Goal: Submit feedback/report problem: Submit feedback/report problem

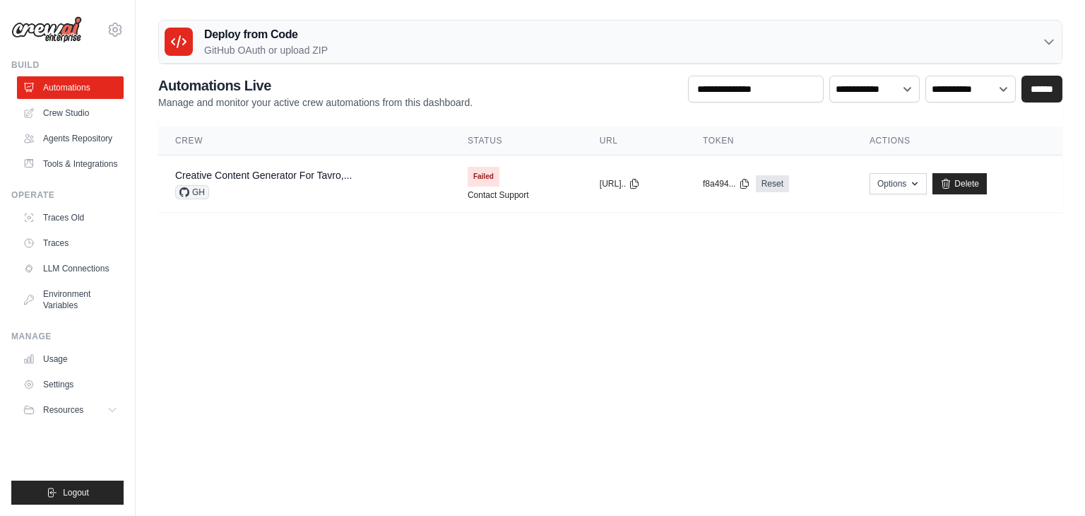
click at [245, 28] on h3 "Deploy from Code" at bounding box center [266, 34] width 124 height 17
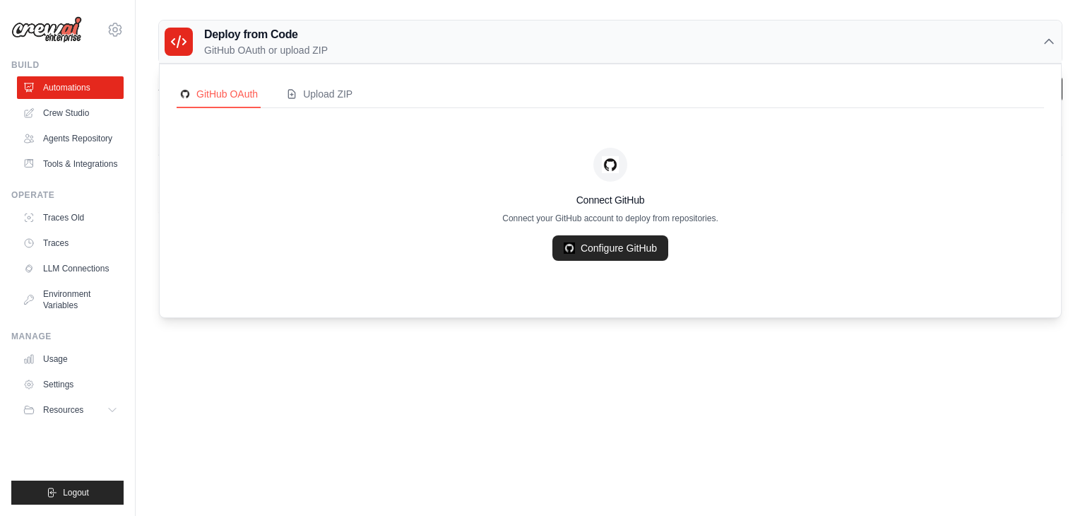
click at [267, 27] on h3 "Deploy from Code" at bounding box center [266, 34] width 124 height 17
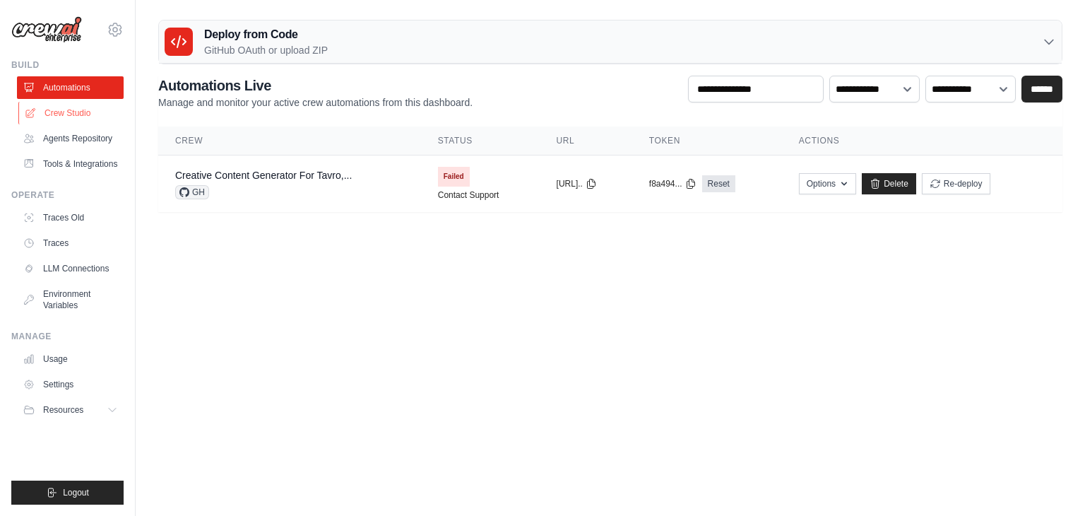
click at [62, 113] on link "Crew Studio" at bounding box center [71, 113] width 107 height 23
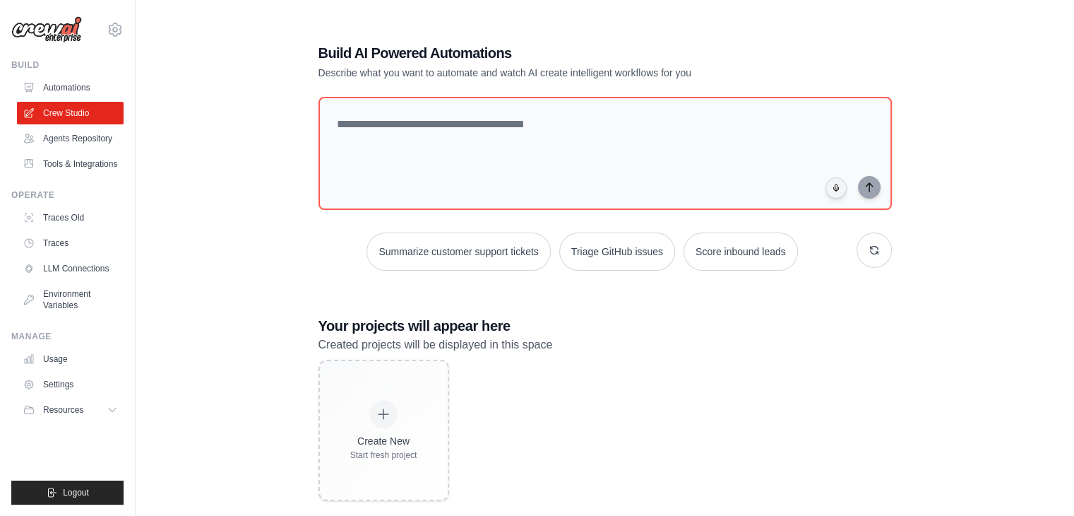
click at [92, 354] on link "Usage" at bounding box center [70, 359] width 107 height 23
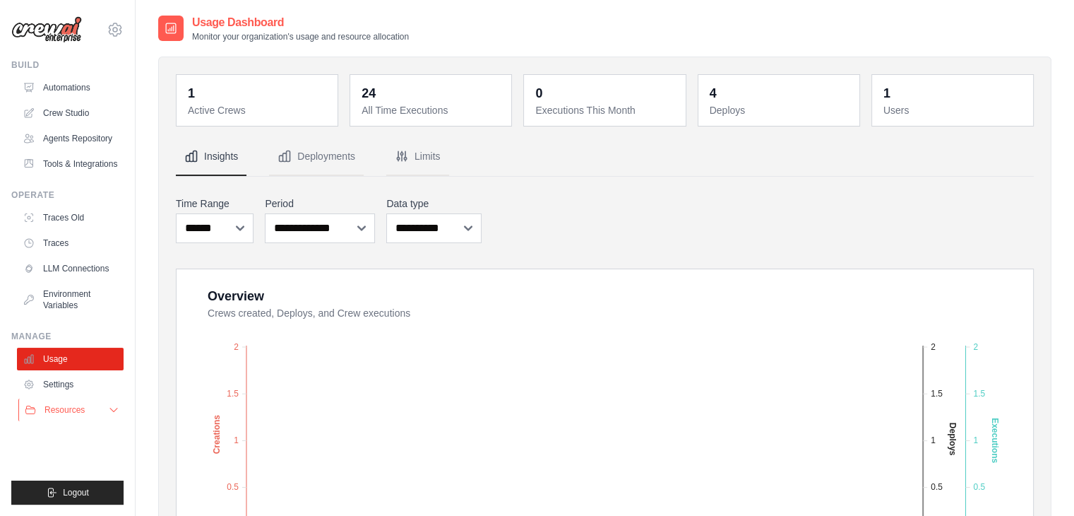
click at [61, 416] on button "Resources" at bounding box center [71, 409] width 107 height 23
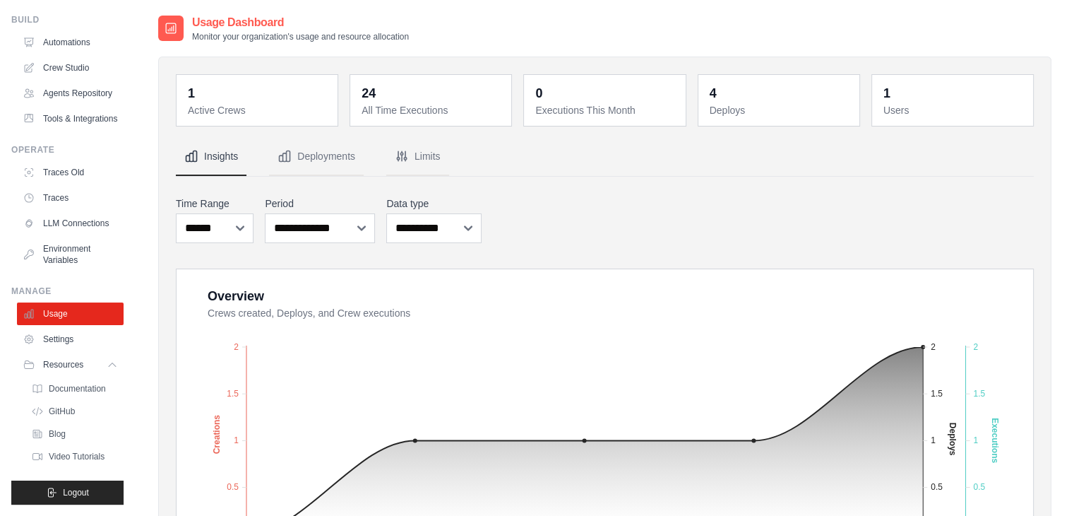
scroll to position [8, 0]
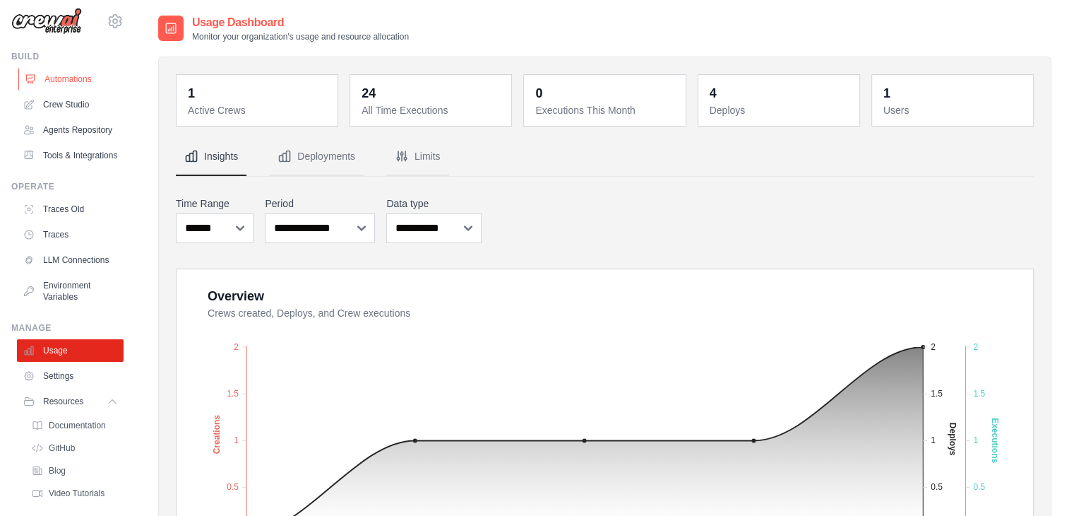
click at [82, 74] on link "Automations" at bounding box center [71, 79] width 107 height 23
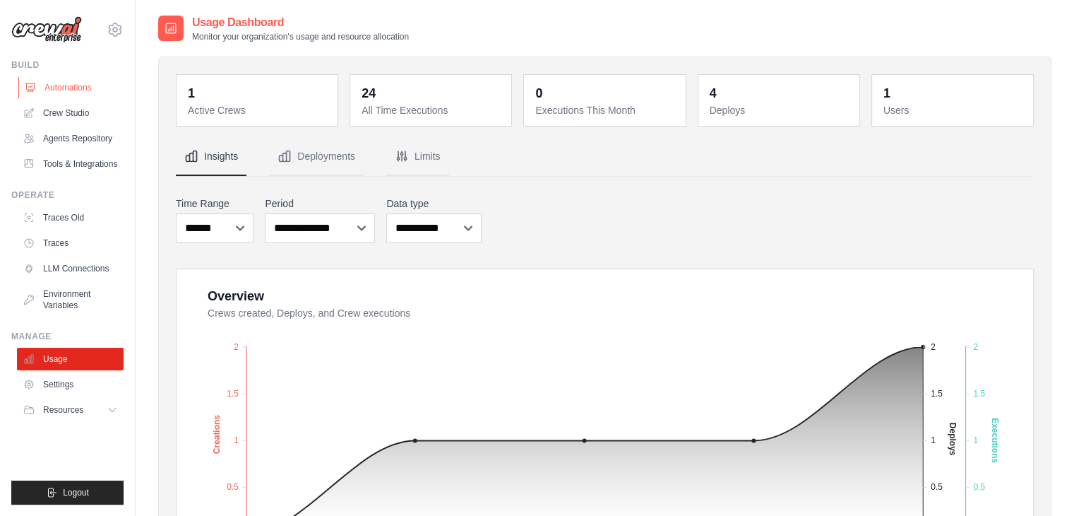
scroll to position [0, 0]
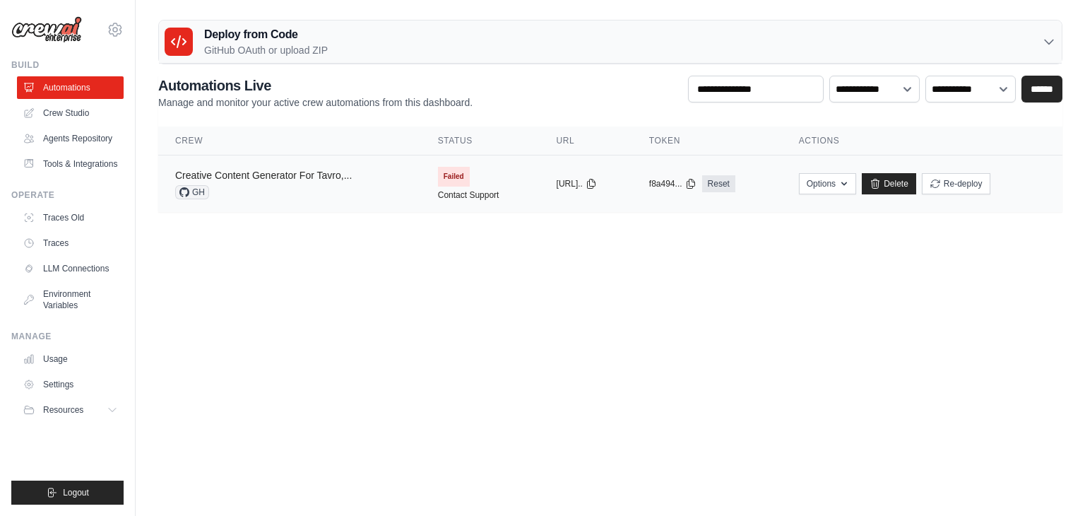
click at [281, 176] on link "Creative Content Generator For Tavro,..." at bounding box center [263, 175] width 177 height 11
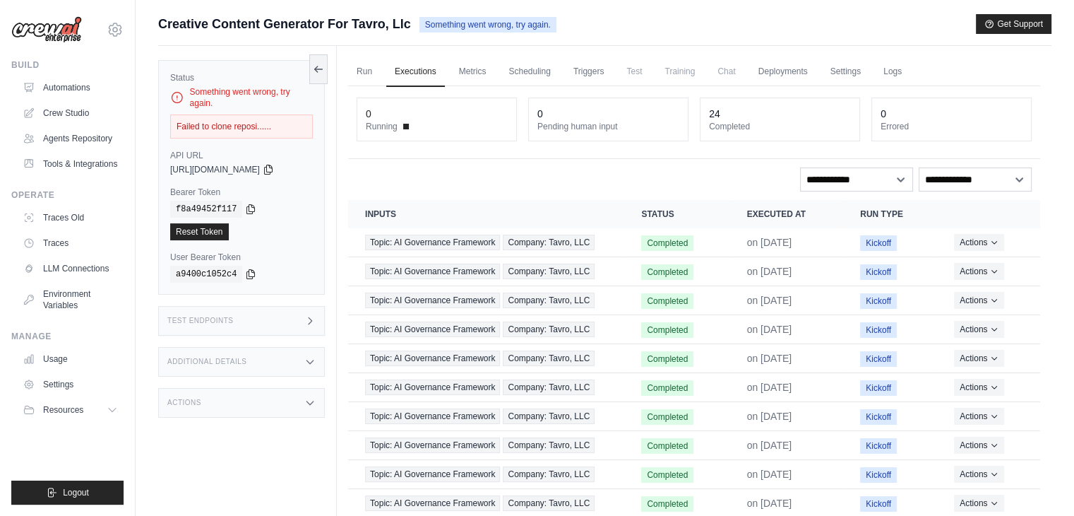
click at [217, 122] on div "Failed to clone reposi......" at bounding box center [241, 126] width 143 height 24
drag, startPoint x: 194, startPoint y: 126, endPoint x: 269, endPoint y: 147, distance: 78.5
click at [324, 136] on div "Status Something went wrong, try again. Failed to clone reposi...... API URL co…" at bounding box center [241, 177] width 167 height 235
click at [263, 147] on div "Status Something went wrong, try again. Failed to clone reposi...... API URL co…" at bounding box center [241, 177] width 167 height 235
click at [350, 64] on link "Run" at bounding box center [364, 72] width 32 height 30
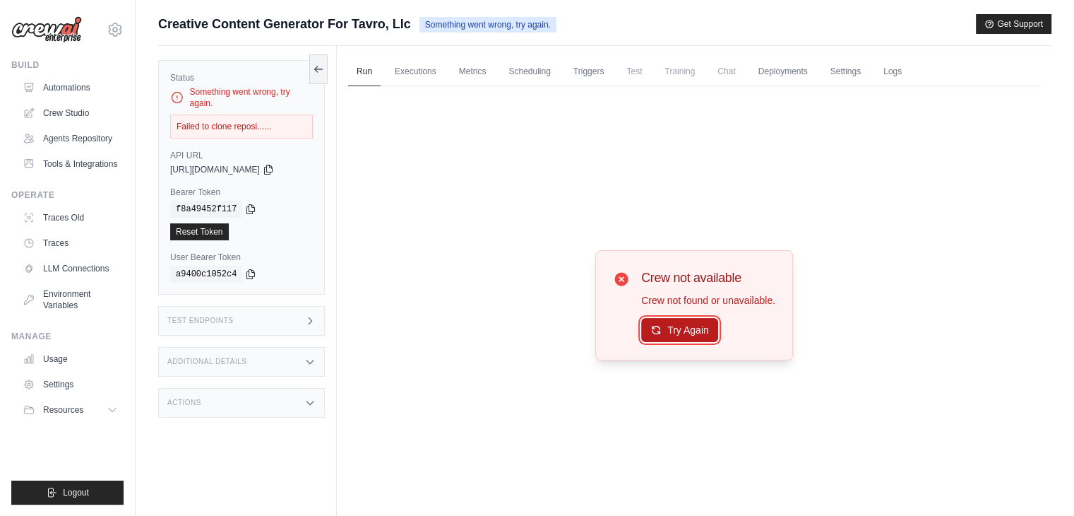
click at [677, 334] on button "Try Again" at bounding box center [679, 330] width 77 height 24
click at [408, 75] on link "Executions" at bounding box center [415, 72] width 59 height 30
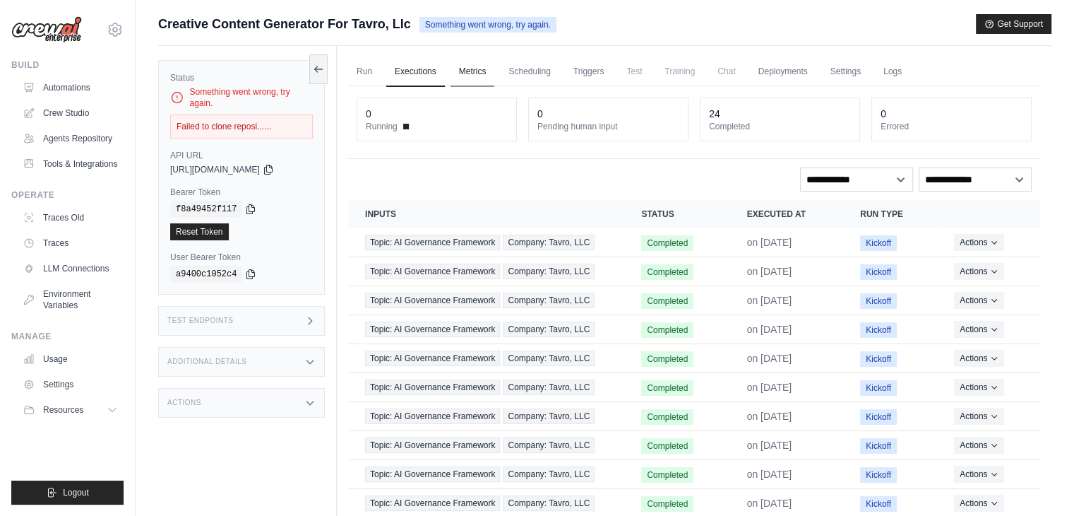
click at [473, 71] on link "Metrics" at bounding box center [473, 72] width 45 height 30
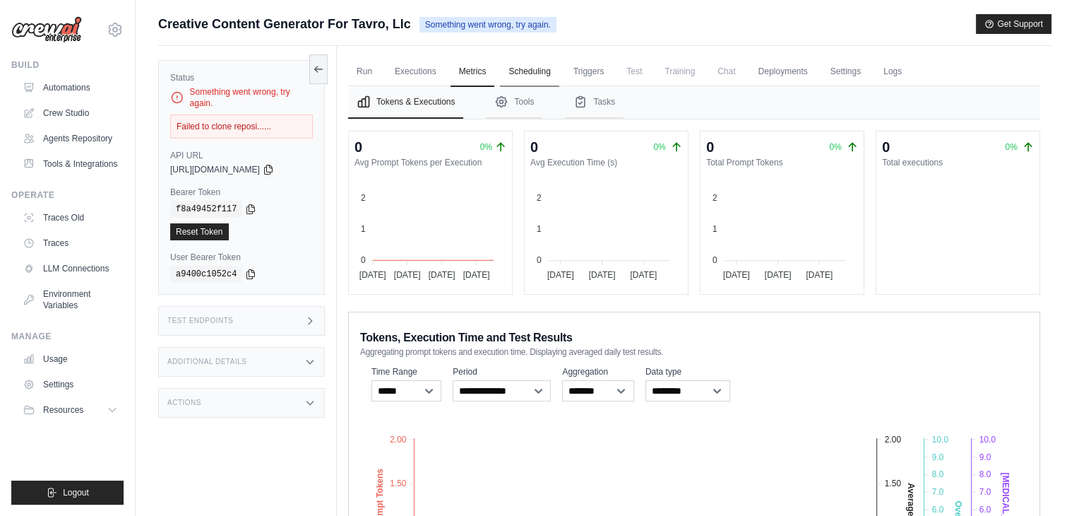
click at [516, 73] on link "Scheduling" at bounding box center [529, 72] width 59 height 30
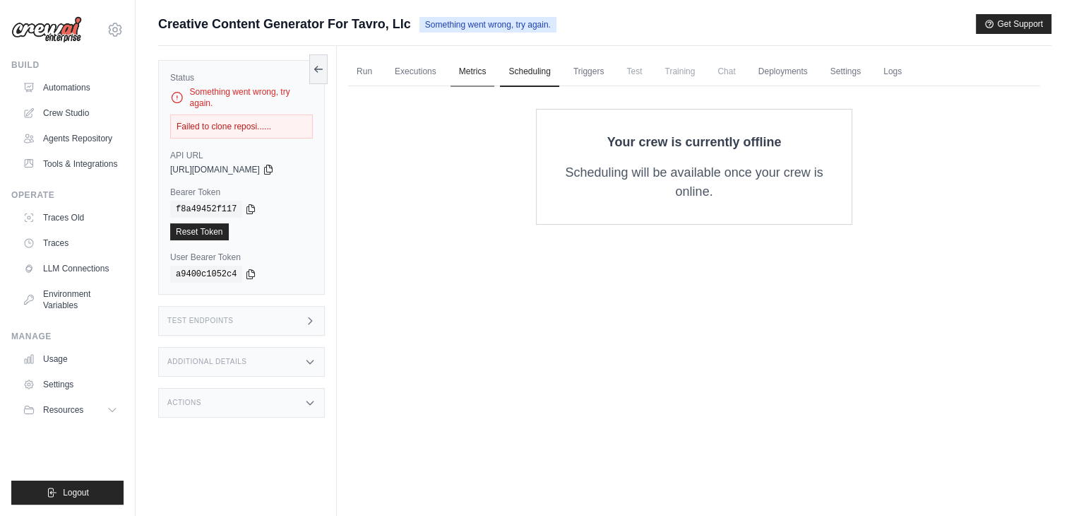
click at [478, 77] on link "Metrics" at bounding box center [473, 72] width 45 height 30
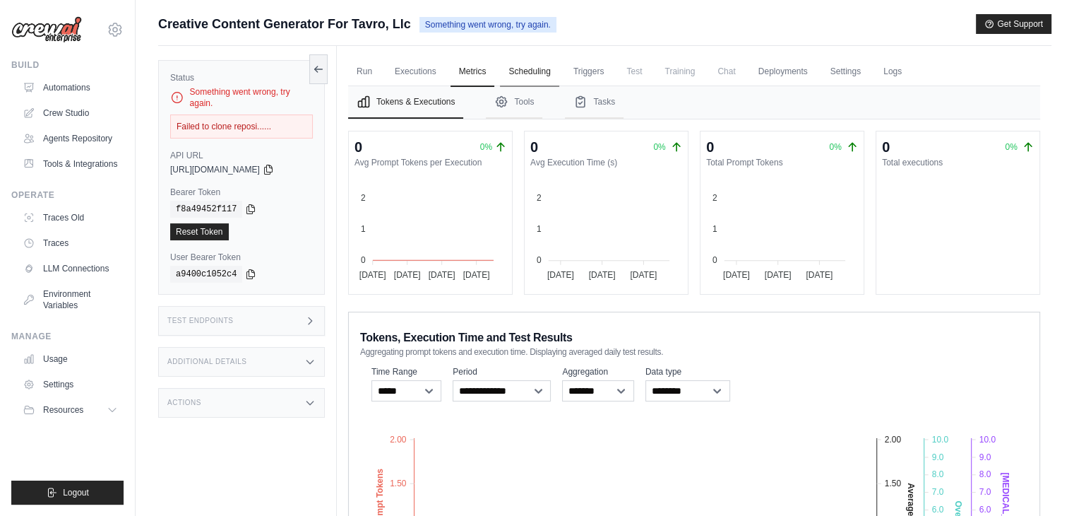
click at [523, 71] on link "Scheduling" at bounding box center [529, 72] width 59 height 30
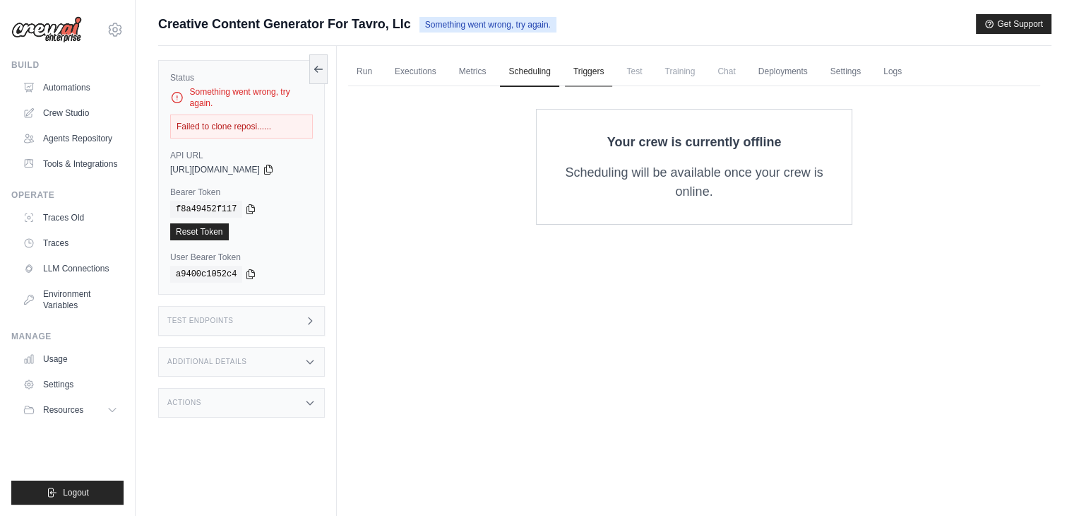
click at [605, 61] on link "Triggers" at bounding box center [589, 72] width 48 height 30
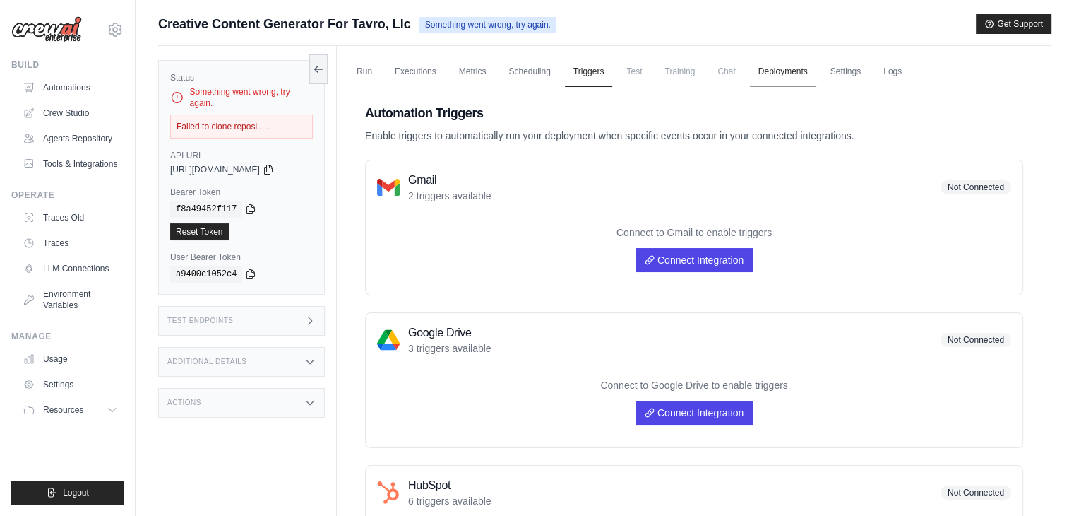
click at [793, 66] on link "Deployments" at bounding box center [783, 72] width 66 height 30
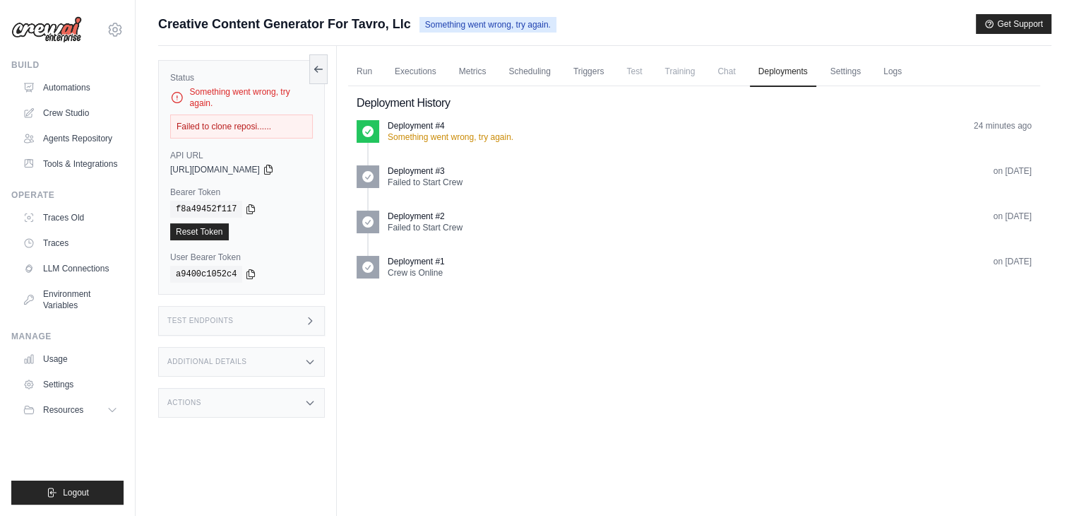
click at [373, 132] on icon at bounding box center [367, 131] width 11 height 11
click at [415, 129] on p "Deployment #4" at bounding box center [416, 125] width 57 height 11
click at [404, 131] on p "Something went wrong, try again." at bounding box center [451, 136] width 126 height 11
drag, startPoint x: 386, startPoint y: 129, endPoint x: 461, endPoint y: 129, distance: 74.9
click at [461, 129] on div "Deployment #4 Something went wrong, try again. 24 minutes ago" at bounding box center [694, 131] width 675 height 23
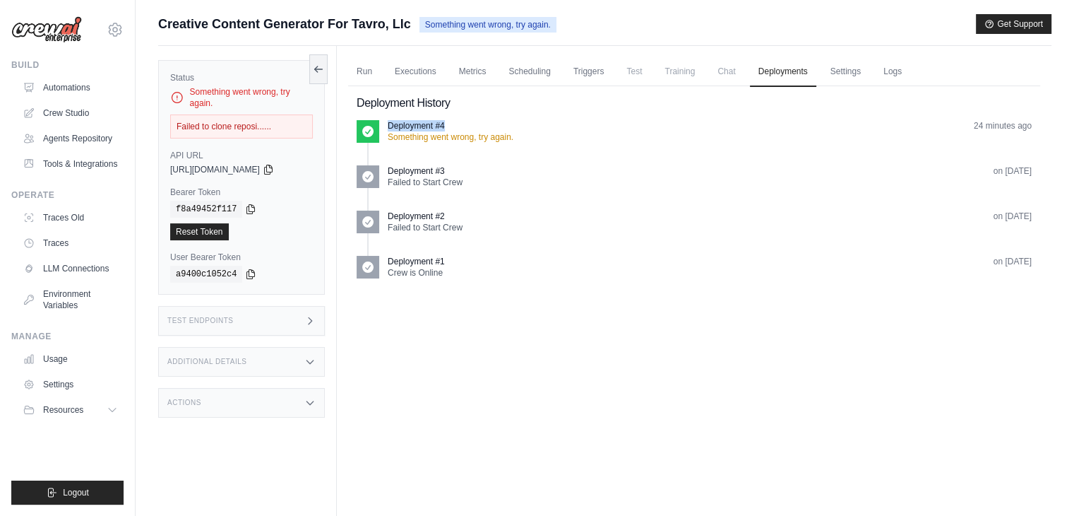
click at [511, 129] on div "Deployment #4" at bounding box center [451, 125] width 126 height 11
click at [834, 73] on link "Settings" at bounding box center [845, 72] width 47 height 30
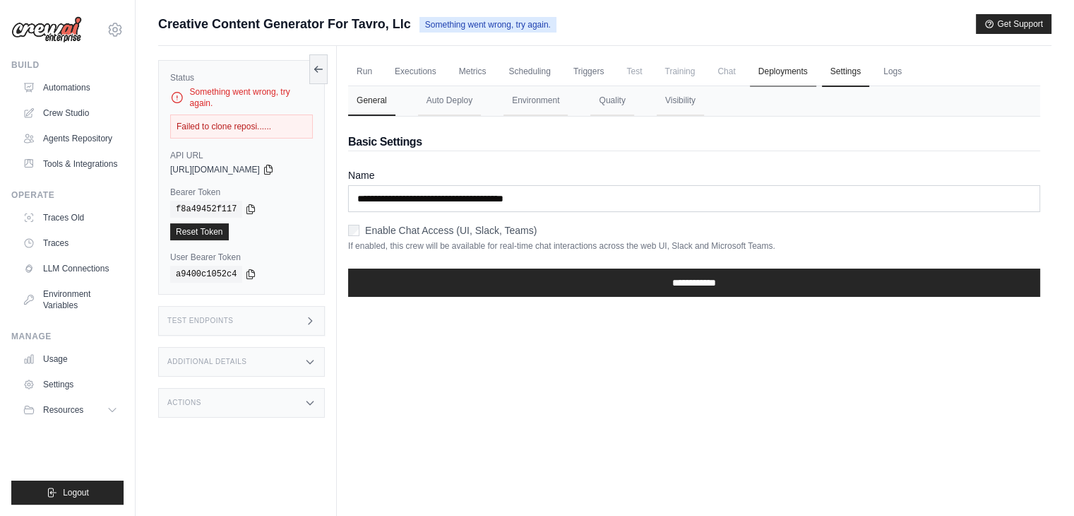
click at [794, 74] on link "Deployments" at bounding box center [783, 72] width 66 height 30
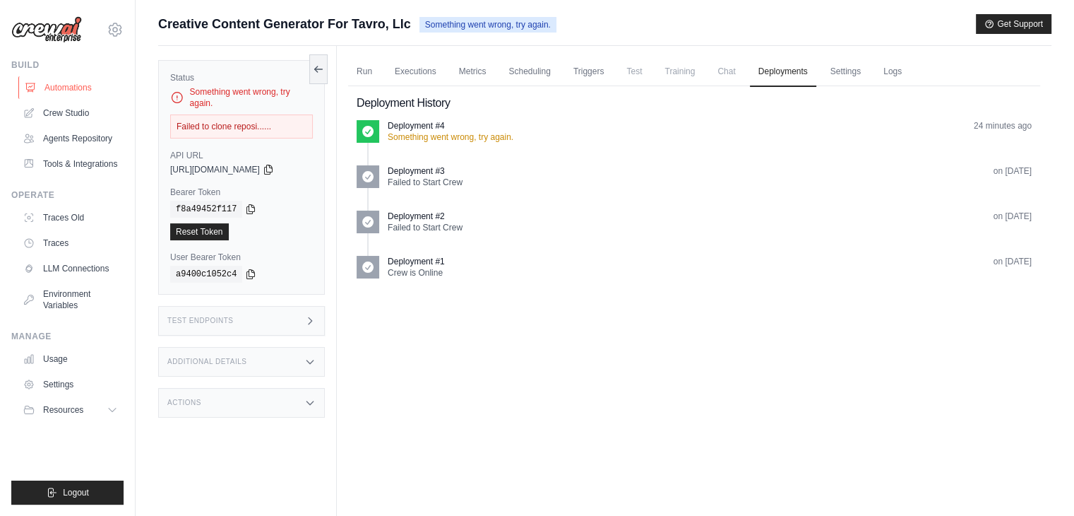
click at [90, 88] on link "Automations" at bounding box center [71, 87] width 107 height 23
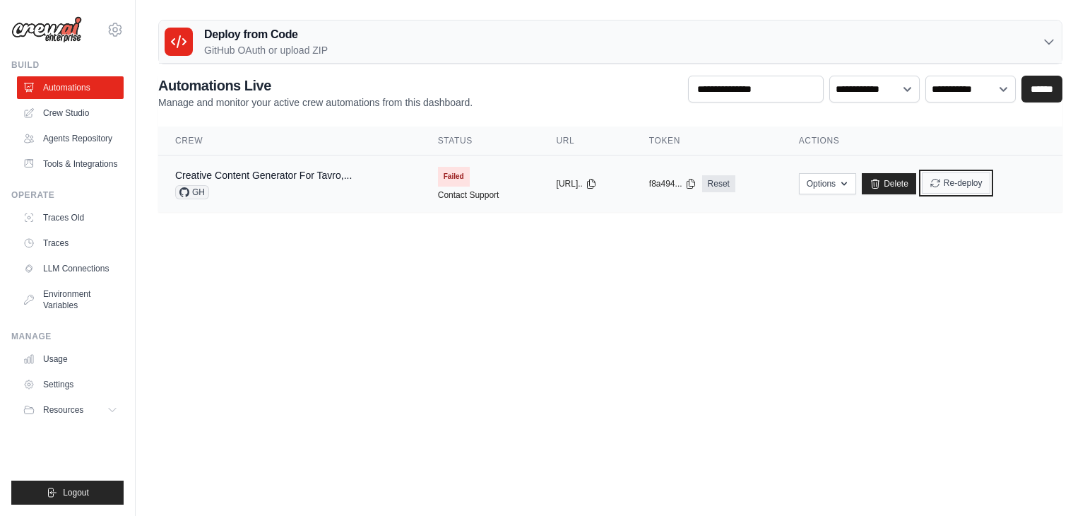
click at [955, 187] on button "Re-deploy" at bounding box center [956, 182] width 69 height 21
click at [277, 176] on link "Creative Content Generator For Tavro,..." at bounding box center [263, 175] width 177 height 11
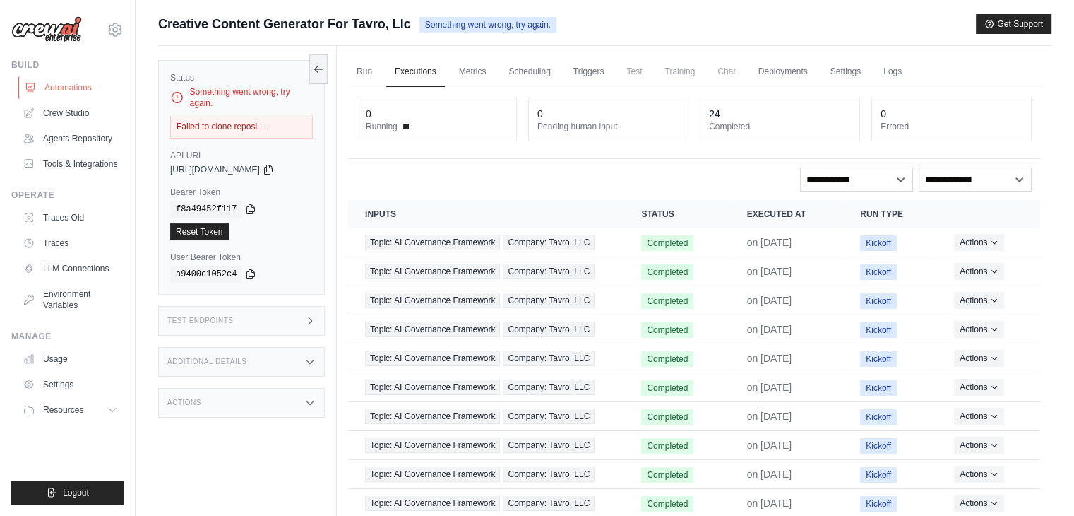
click at [82, 84] on link "Automations" at bounding box center [71, 87] width 107 height 23
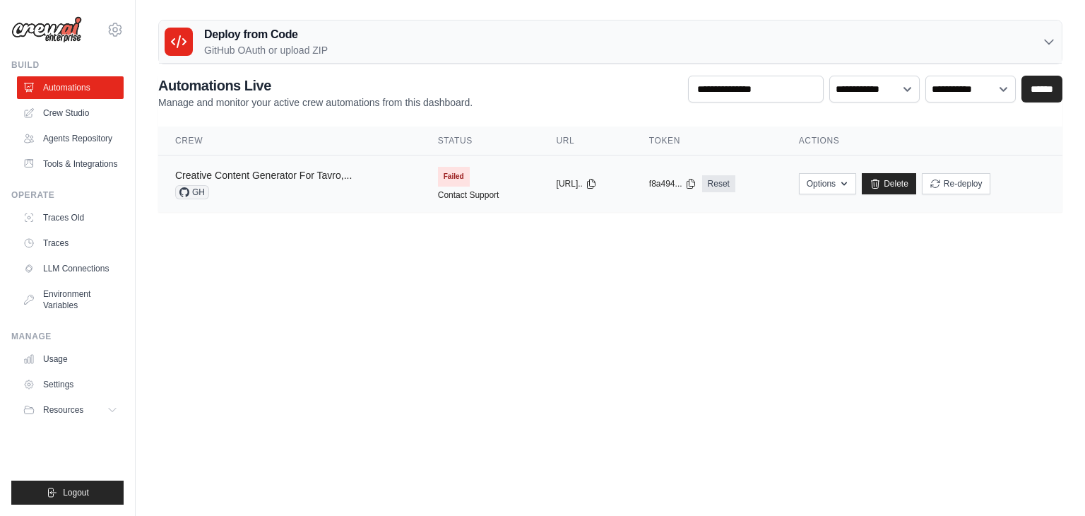
click at [263, 174] on link "Creative Content Generator For Tavro,..." at bounding box center [263, 175] width 177 height 11
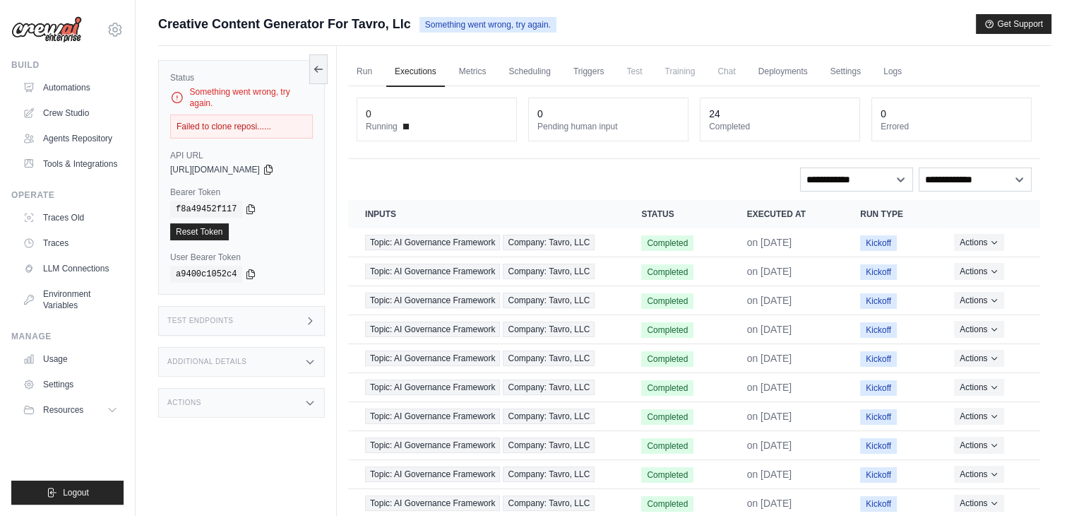
click at [180, 131] on div "Failed to clone reposi......" at bounding box center [241, 126] width 143 height 24
click at [182, 130] on div "Failed to clone reposi......" at bounding box center [241, 126] width 143 height 24
click at [184, 130] on div "Failed to clone reposi......" at bounding box center [241, 126] width 143 height 24
click at [314, 71] on icon at bounding box center [318, 68] width 11 height 11
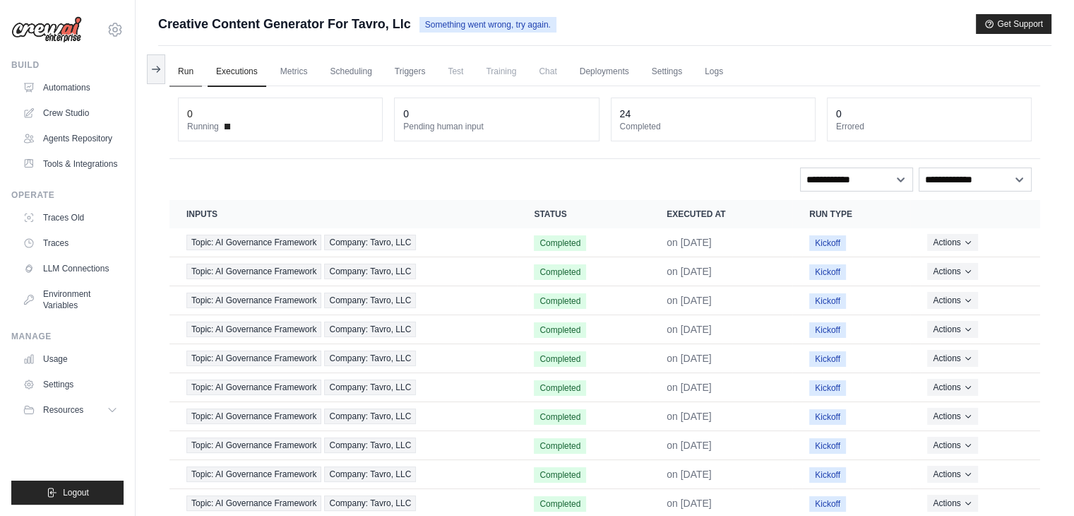
click at [172, 75] on link "Run" at bounding box center [186, 72] width 32 height 30
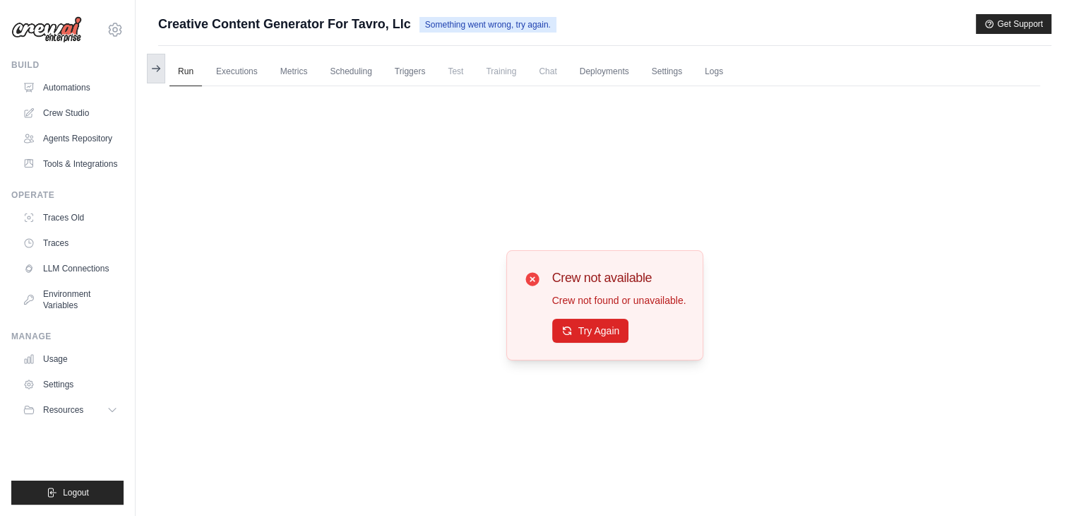
drag, startPoint x: 138, startPoint y: 74, endPoint x: 159, endPoint y: 73, distance: 20.5
click at [140, 74] on div "Submit a support request Describe your issue or question * Please be specific a…" at bounding box center [605, 287] width 939 height 547
click at [159, 73] on icon at bounding box center [155, 68] width 11 height 11
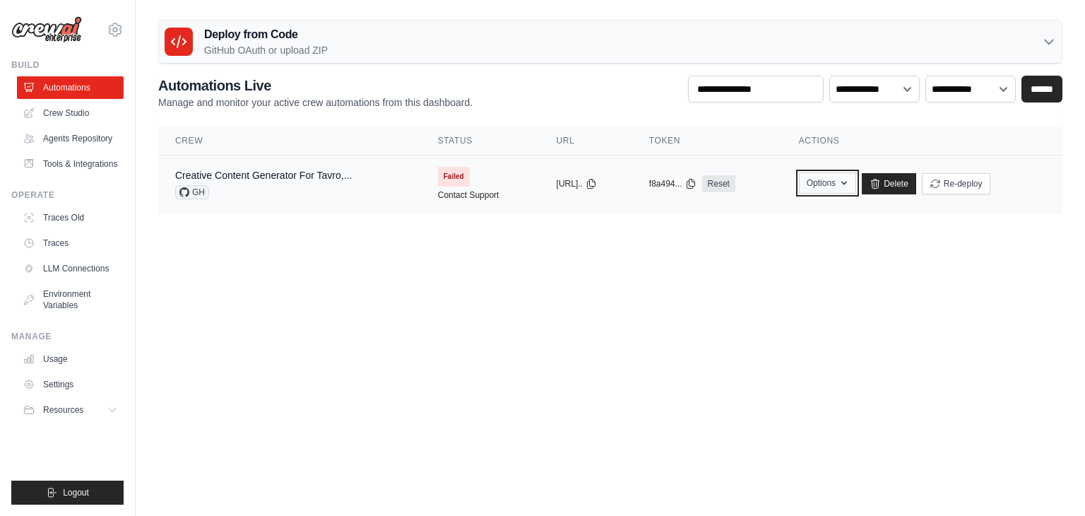
click at [828, 184] on button "Options" at bounding box center [827, 182] width 57 height 21
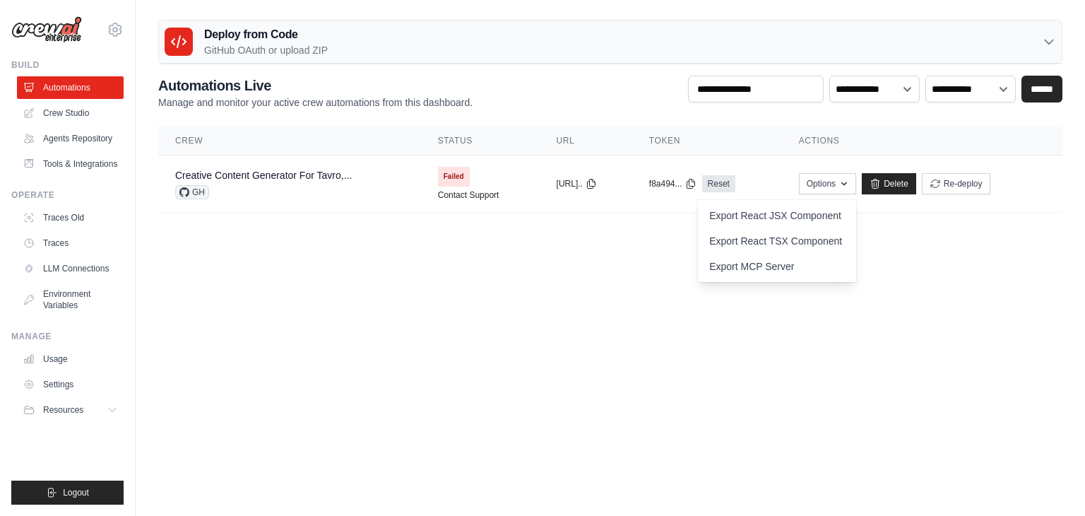
click at [577, 285] on body "info@yourdataconnect.com Settings Build Automations" at bounding box center [542, 258] width 1085 height 516
click at [283, 283] on body "info@yourdataconnect.com Settings Build Automations" at bounding box center [542, 258] width 1085 height 516
click at [254, 250] on body "info@yourdataconnect.com Settings Build Automations" at bounding box center [542, 258] width 1085 height 516
click at [280, 247] on body "info@yourdataconnect.com Settings Build Automations" at bounding box center [542, 258] width 1085 height 516
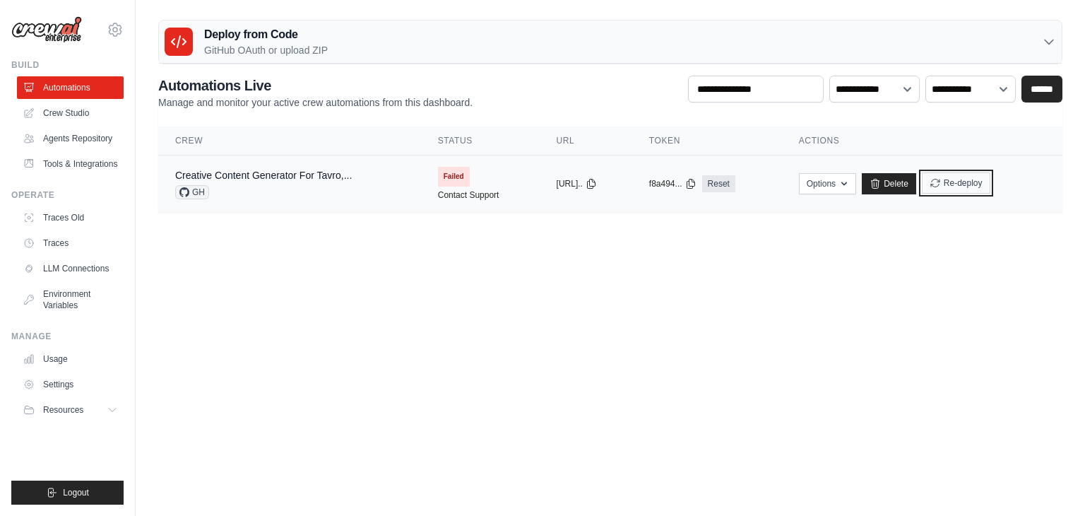
click at [967, 186] on button "Re-deploy" at bounding box center [956, 182] width 69 height 21
click at [450, 196] on link "Contact Support" at bounding box center [468, 194] width 61 height 11
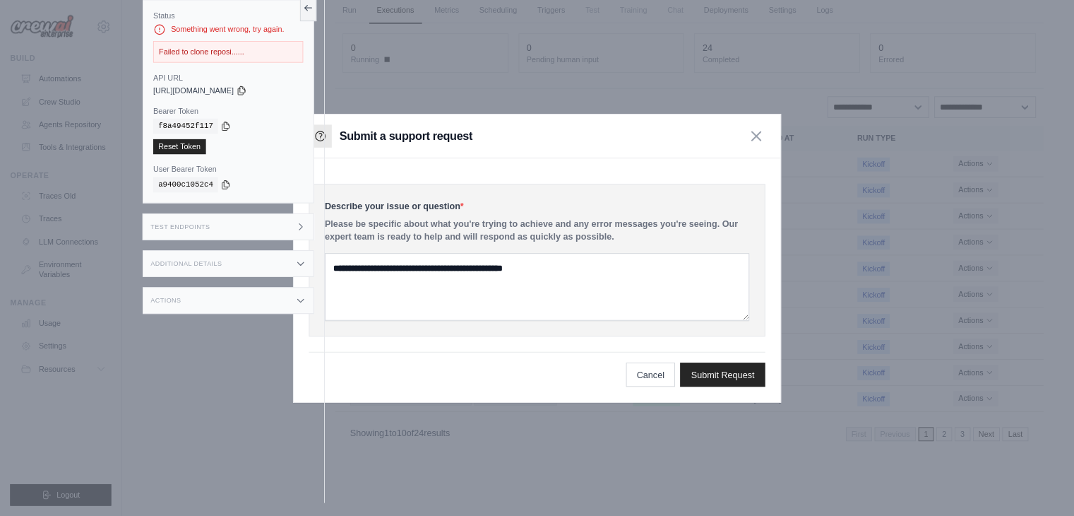
scroll to position [60, 0]
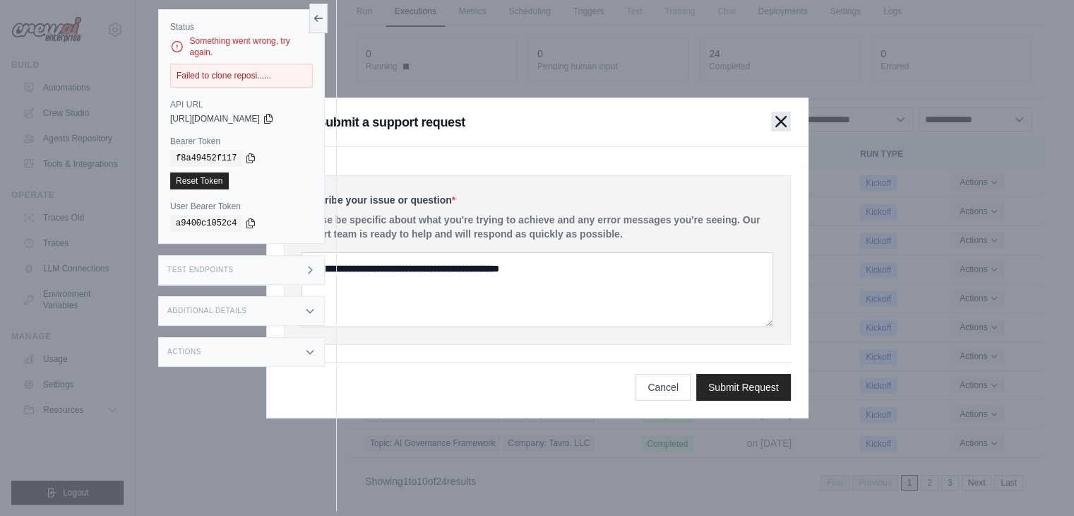
click at [781, 123] on icon "button" at bounding box center [781, 121] width 11 height 11
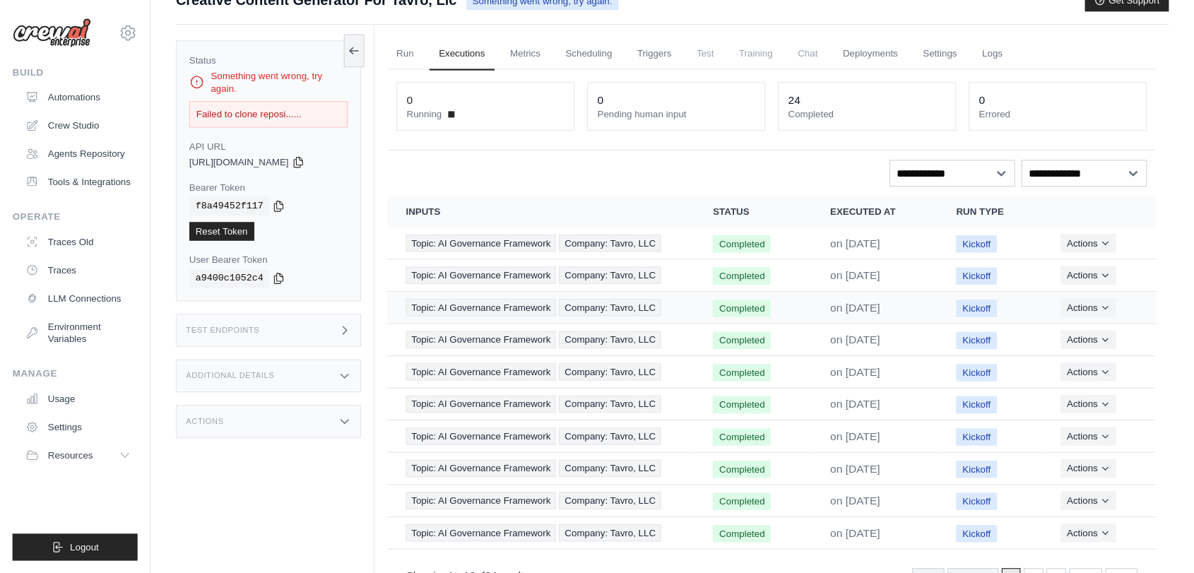
scroll to position [0, 0]
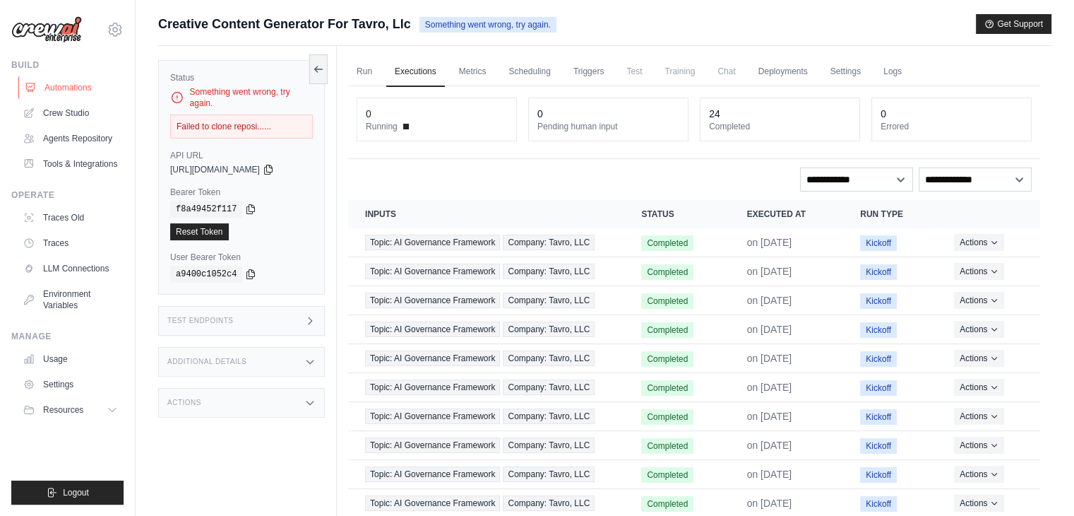
click at [88, 92] on link "Automations" at bounding box center [71, 87] width 107 height 23
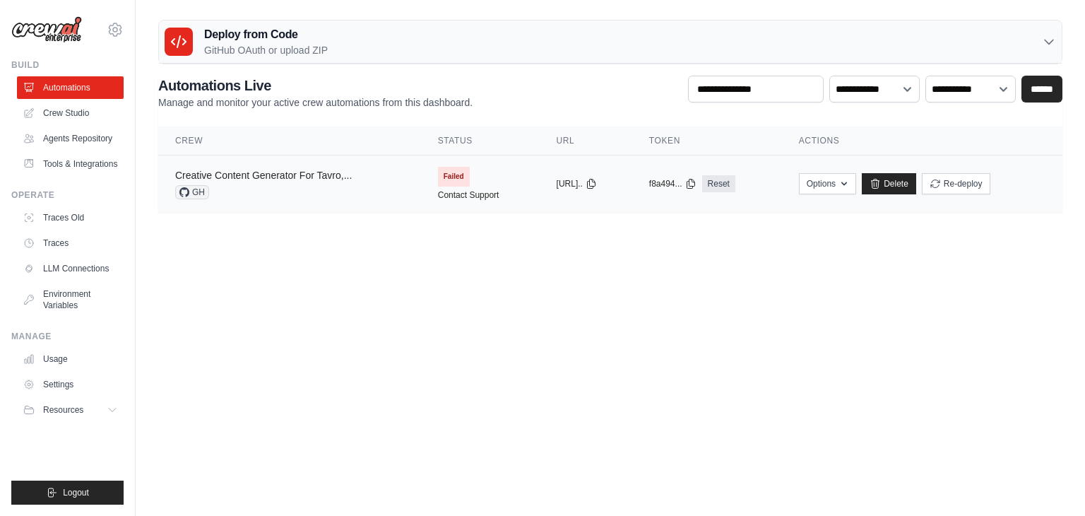
click at [328, 177] on link "Creative Content Generator For Tavro,..." at bounding box center [263, 175] width 177 height 11
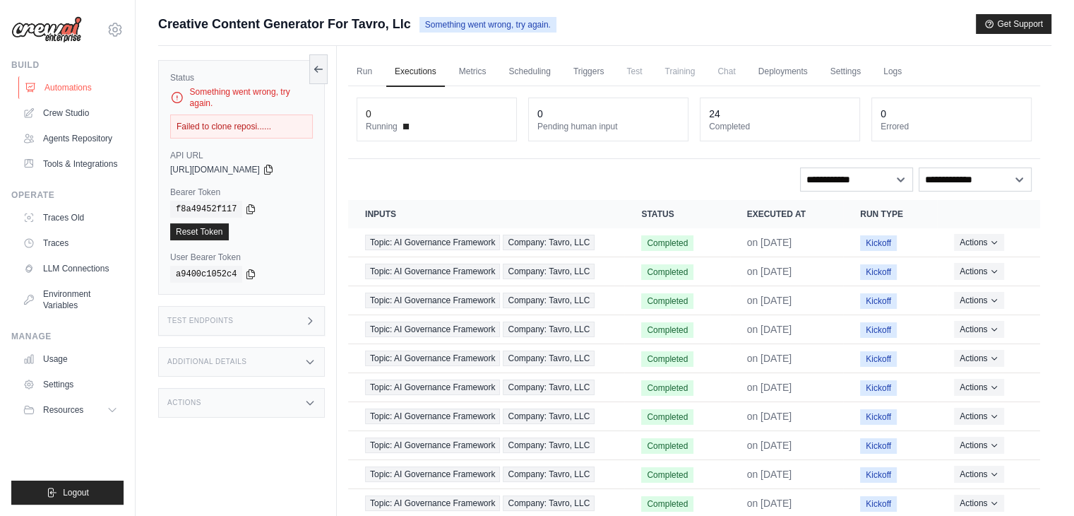
click at [56, 88] on link "Automations" at bounding box center [71, 87] width 107 height 23
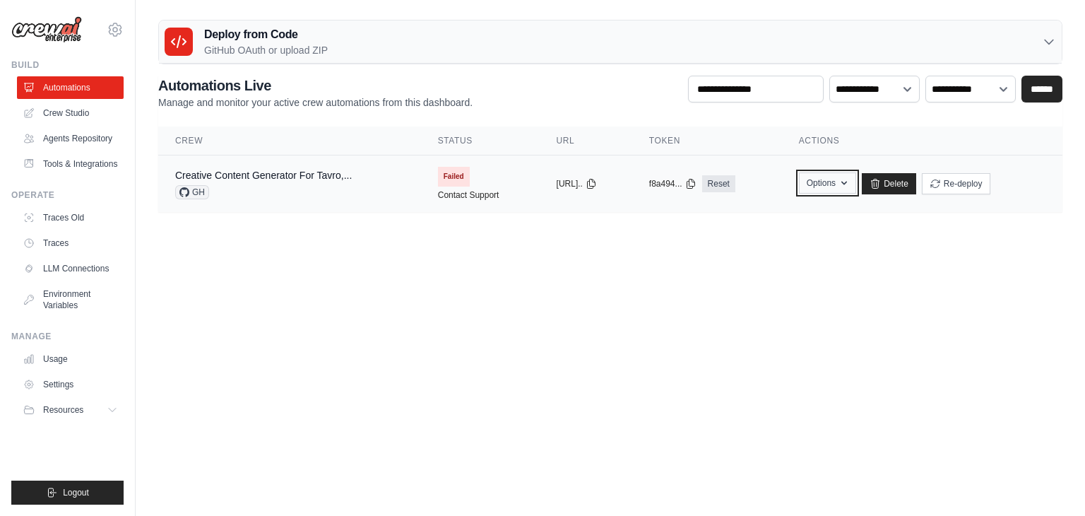
click at [836, 179] on button "Options" at bounding box center [827, 182] width 57 height 21
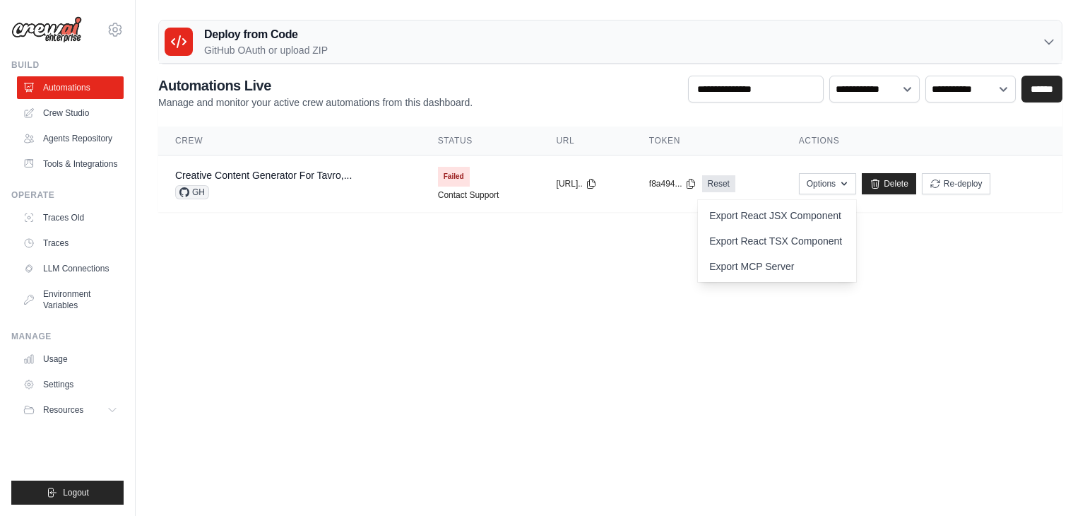
click at [455, 280] on body "info@yourdataconnect.com Settings Build Automations" at bounding box center [542, 258] width 1085 height 516
click at [438, 192] on link "Contact Support" at bounding box center [468, 194] width 61 height 11
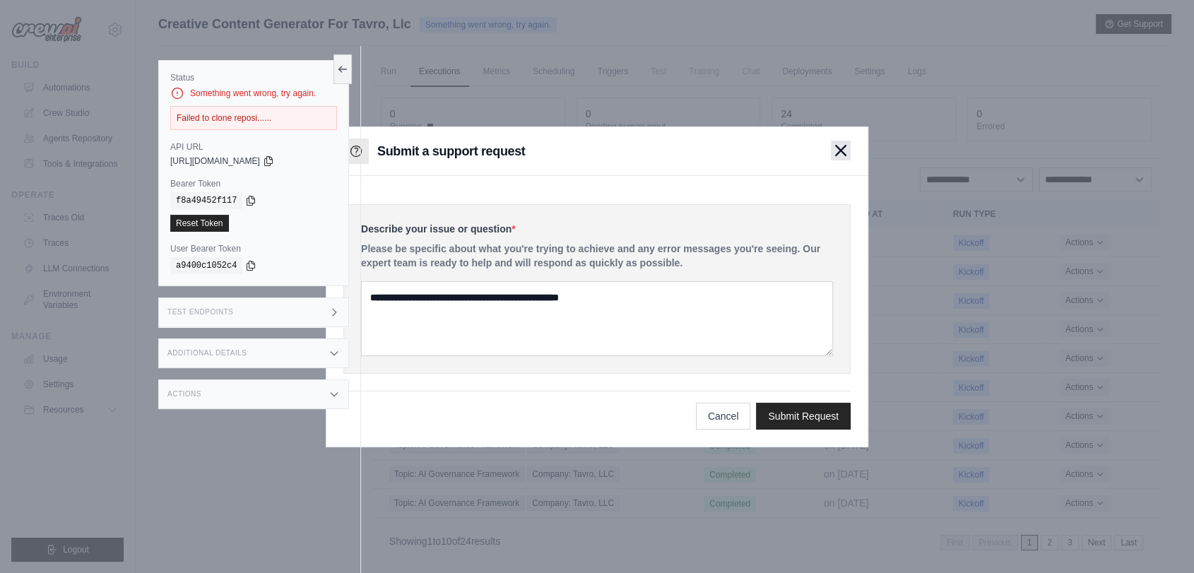
click at [844, 146] on icon "button" at bounding box center [841, 151] width 10 height 10
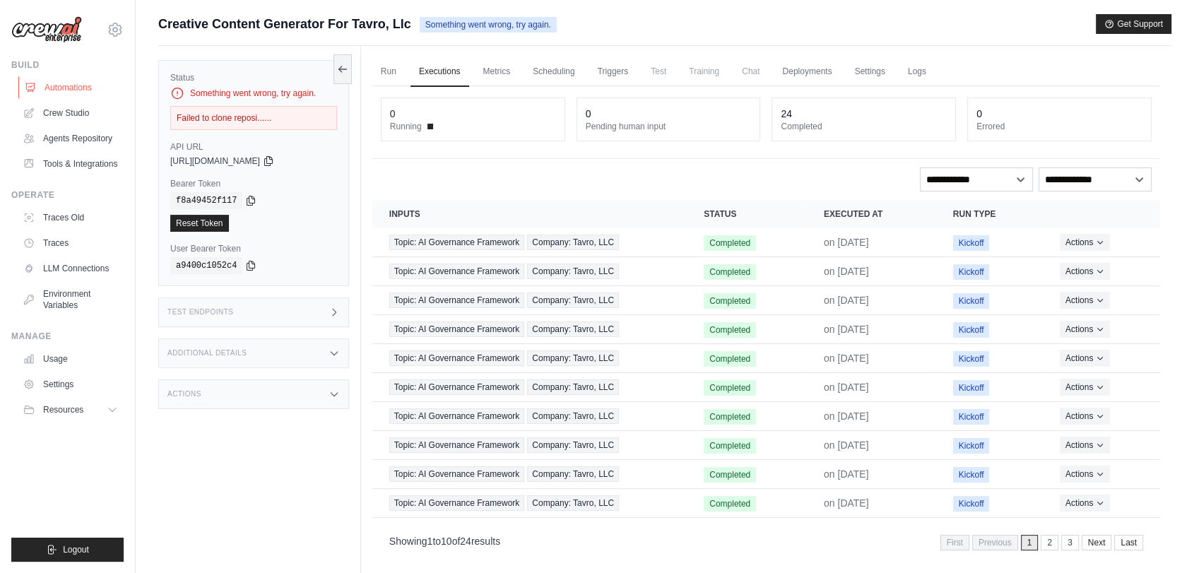
click at [89, 81] on link "Automations" at bounding box center [71, 87] width 107 height 23
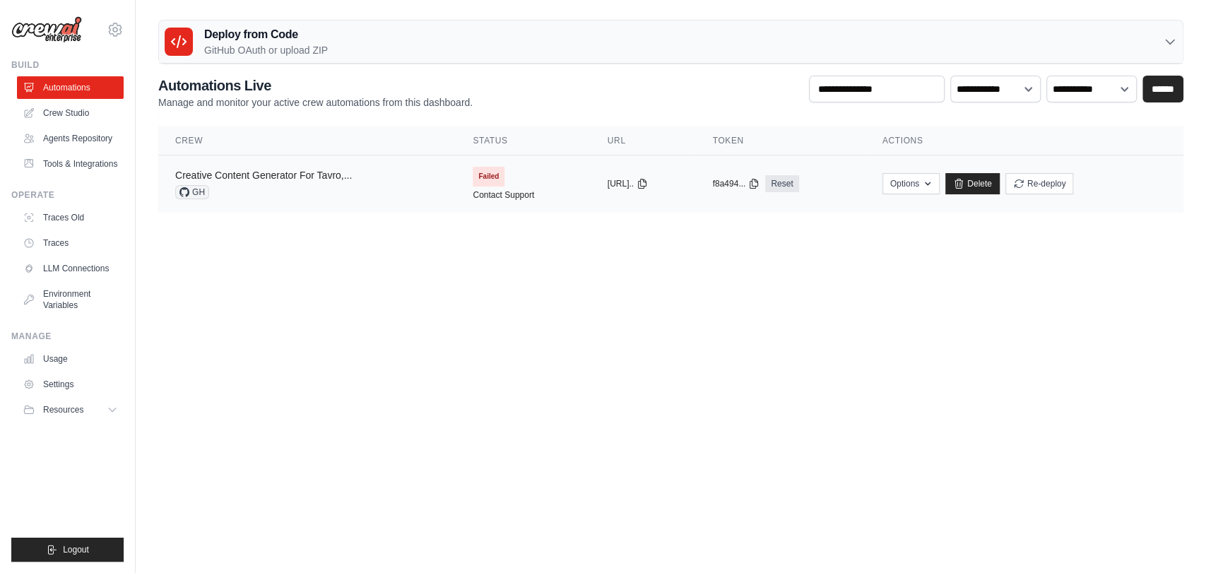
click at [259, 174] on link "Creative Content Generator For Tavro,..." at bounding box center [263, 175] width 177 height 11
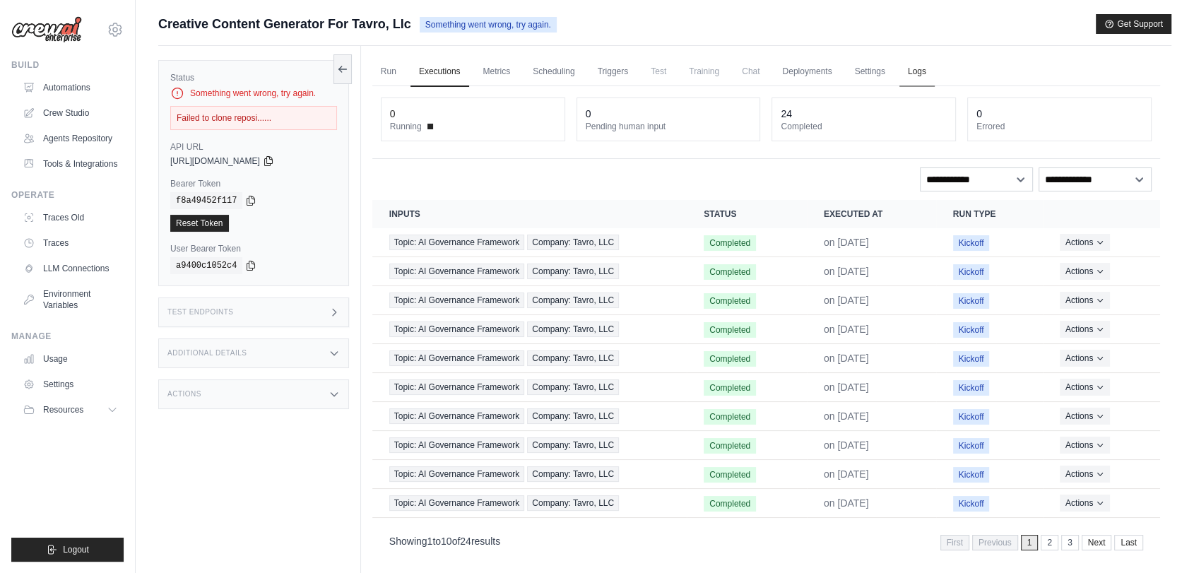
click at [932, 67] on link "Logs" at bounding box center [916, 72] width 35 height 30
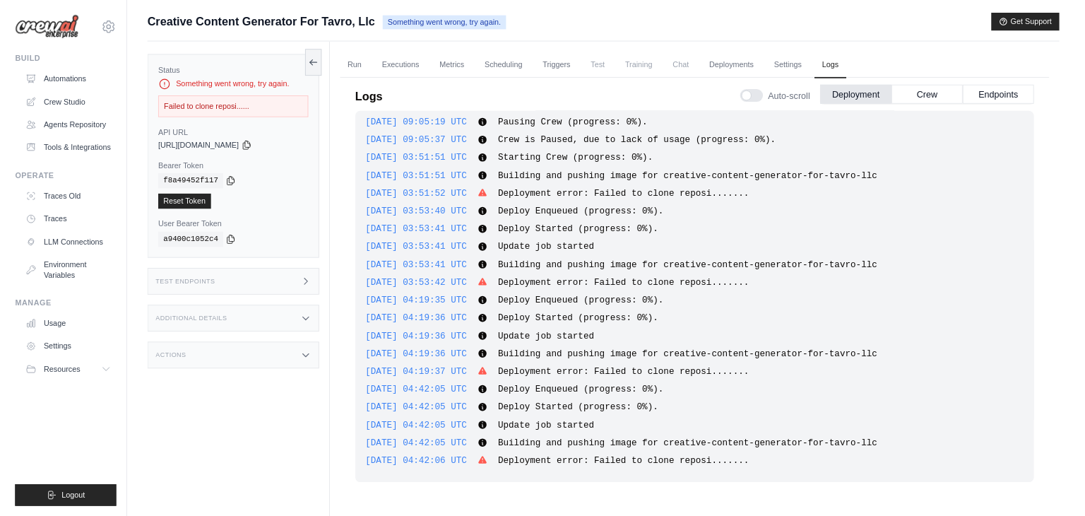
scroll to position [1173, 0]
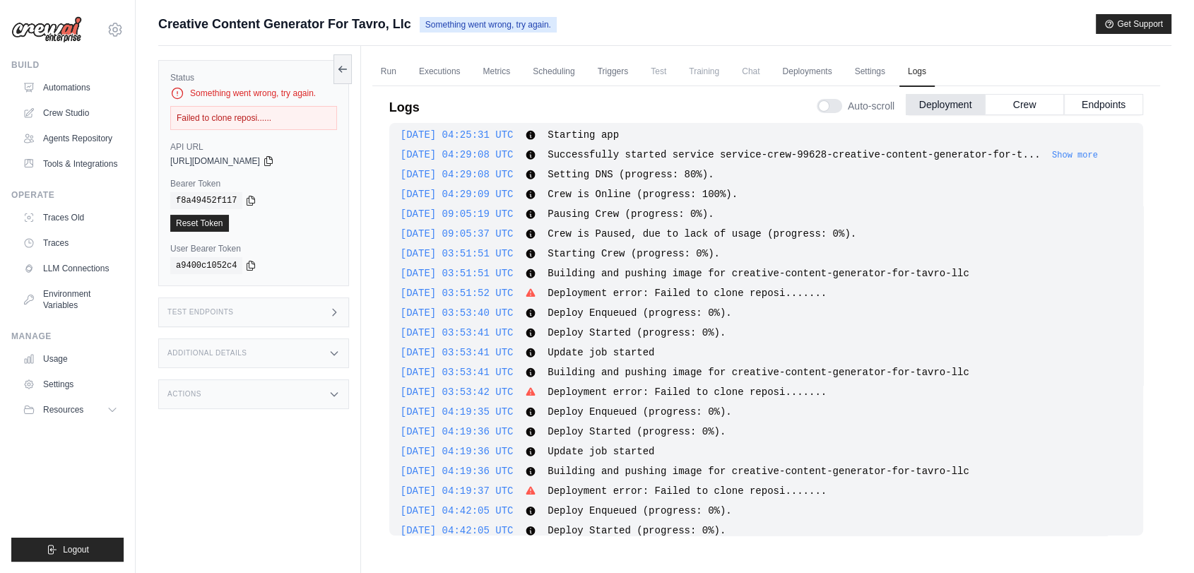
click at [277, 100] on div "Something went wrong, try again." at bounding box center [253, 93] width 167 height 14
click at [248, 120] on div "Failed to clone reposi......" at bounding box center [253, 118] width 167 height 24
click at [74, 81] on link "Automations" at bounding box center [71, 87] width 107 height 23
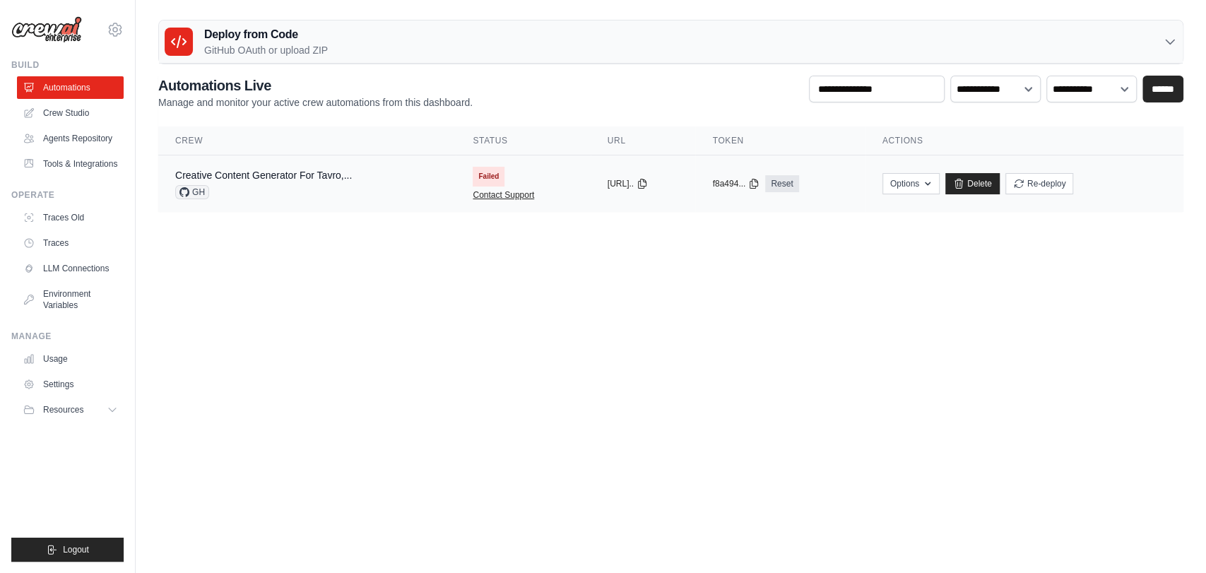
click at [503, 194] on link "Contact Support" at bounding box center [503, 194] width 61 height 11
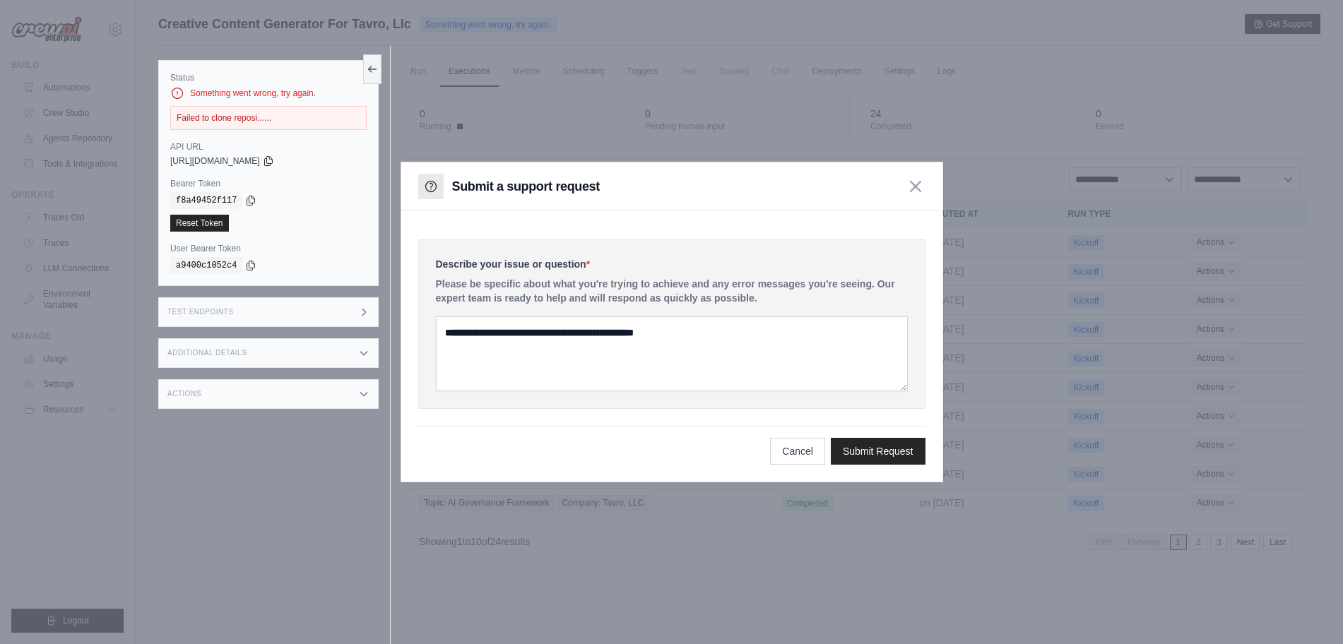
drag, startPoint x: 457, startPoint y: 291, endPoint x: 802, endPoint y: 297, distance: 344.8
click at [802, 297] on p "Please be specific about what you're trying to achieve and any error messages y…" at bounding box center [672, 291] width 472 height 28
click at [506, 305] on div "Describe your issue or question * Please be specific about what you're trying t…" at bounding box center [671, 324] width 507 height 170
drag, startPoint x: 542, startPoint y: 299, endPoint x: 761, endPoint y: 299, distance: 219.0
click at [761, 299] on p "Please be specific about what you're trying to achieve and any error messages y…" at bounding box center [672, 291] width 472 height 28
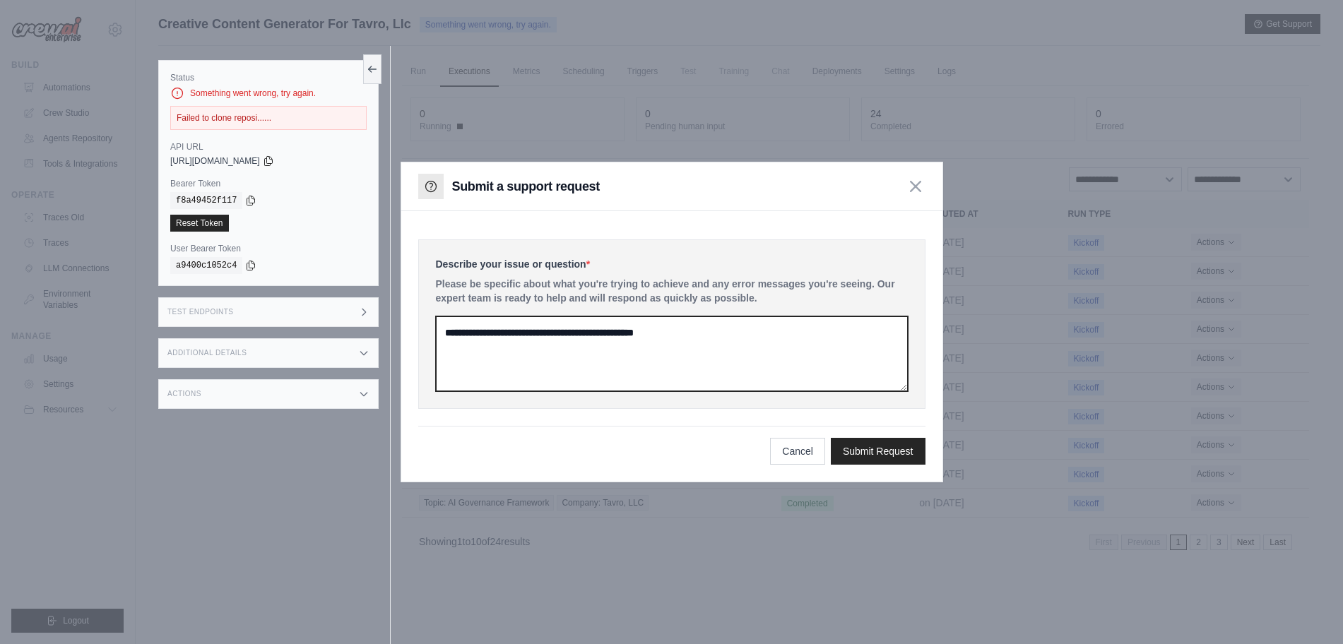
click at [674, 338] on textarea at bounding box center [672, 353] width 472 height 75
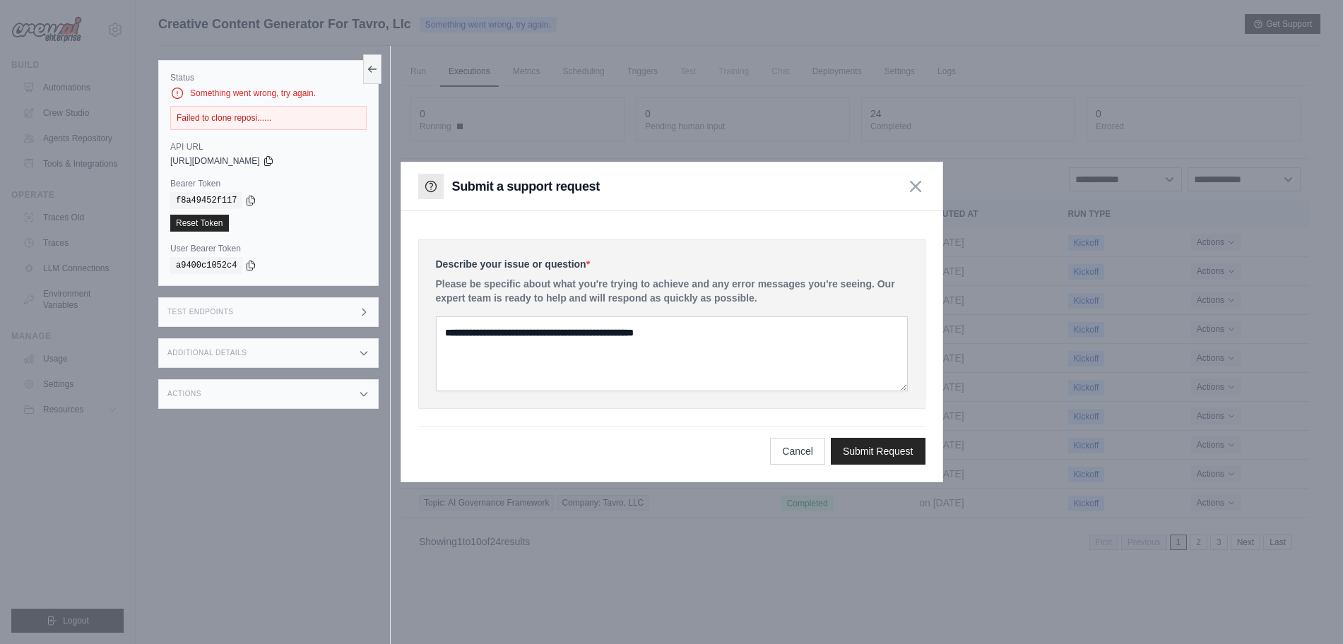
drag, startPoint x: 455, startPoint y: 190, endPoint x: 614, endPoint y: 180, distance: 159.3
click at [614, 180] on div "Submit a support request" at bounding box center [671, 186] width 541 height 49
click at [586, 245] on div "Describe your issue or question * Please be specific about what you're trying t…" at bounding box center [671, 324] width 507 height 170
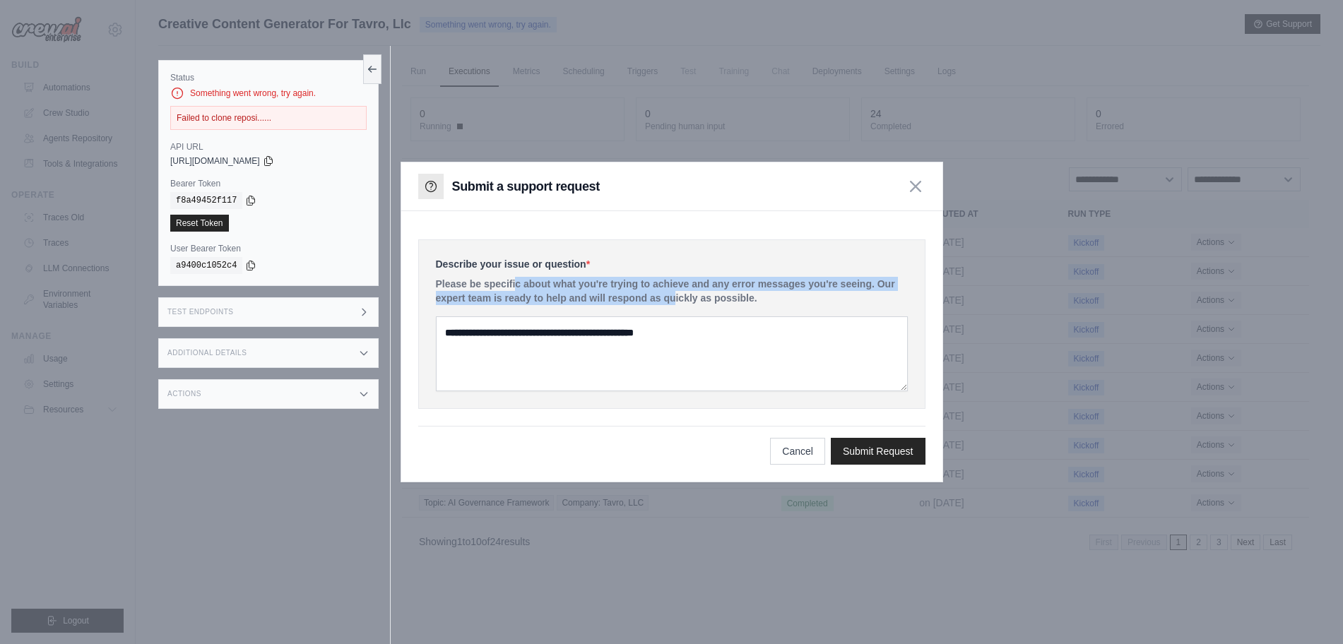
drag, startPoint x: 444, startPoint y: 284, endPoint x: 627, endPoint y: 320, distance: 187.2
click at [604, 300] on p "Please be specific about what you're trying to achieve and any error messages y…" at bounding box center [672, 291] width 472 height 28
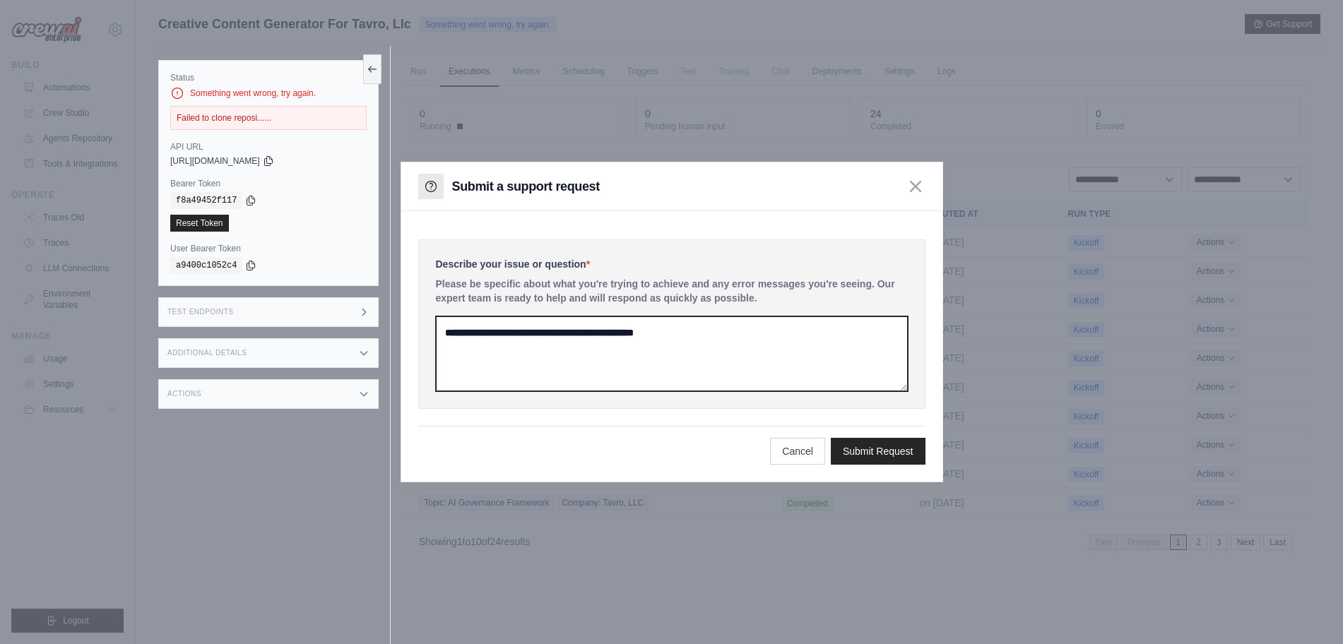
click at [653, 348] on textarea at bounding box center [672, 353] width 472 height 75
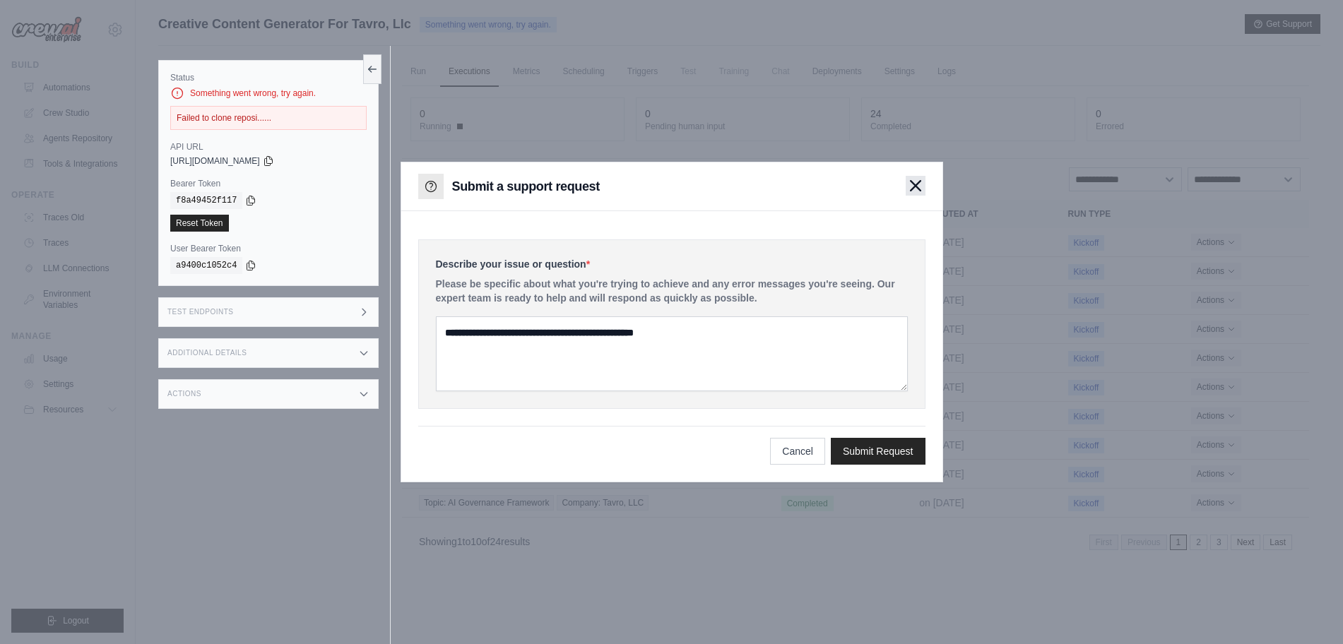
click at [916, 182] on icon "button" at bounding box center [915, 185] width 11 height 11
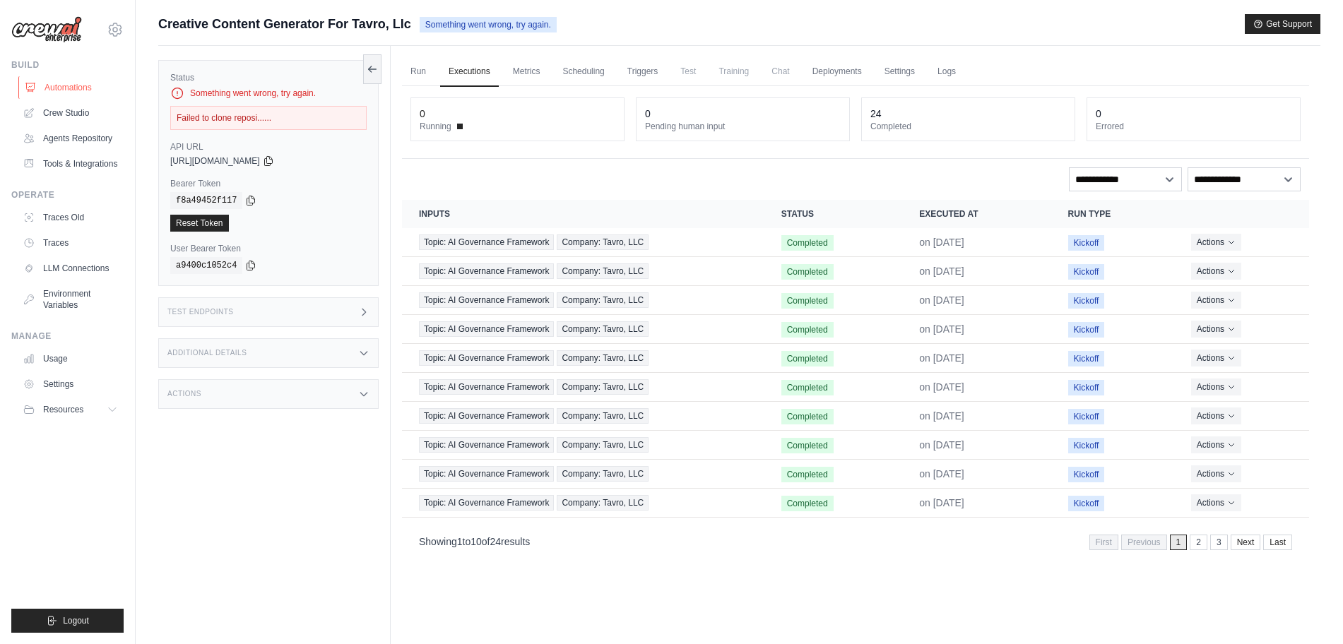
click at [65, 88] on link "Automations" at bounding box center [71, 87] width 107 height 23
